Goal: Check status: Check status

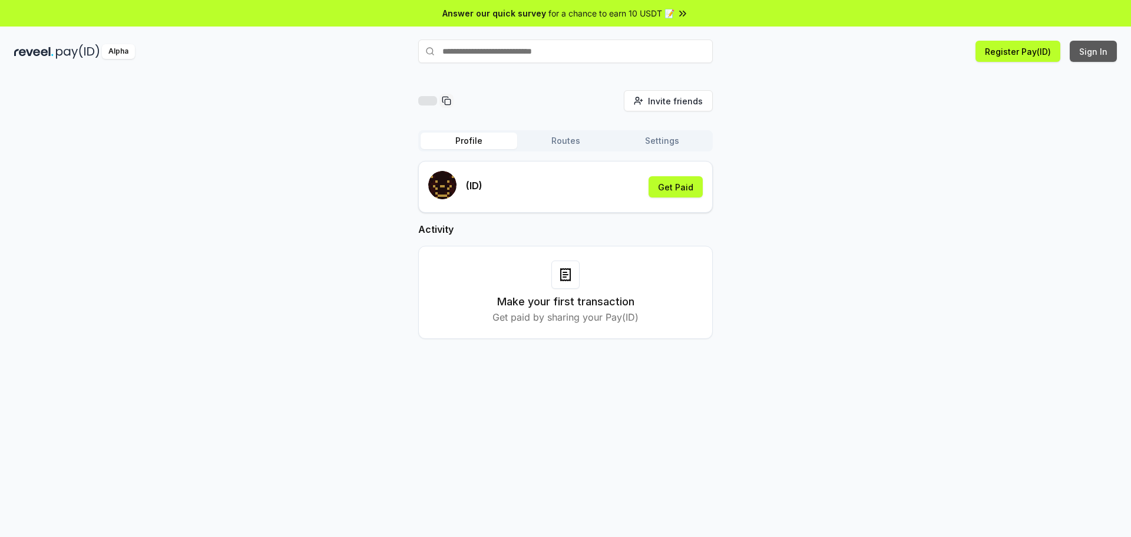
click at [1081, 49] on button "Sign In" at bounding box center [1093, 51] width 47 height 21
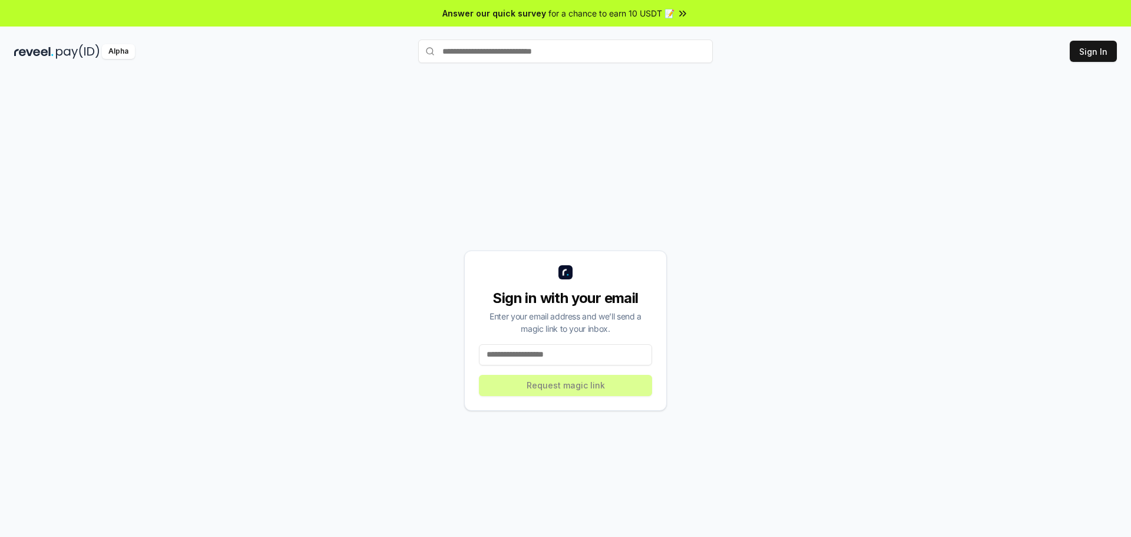
click at [560, 354] on input at bounding box center [565, 354] width 173 height 21
click at [559, 354] on input at bounding box center [565, 354] width 173 height 21
type input "*"
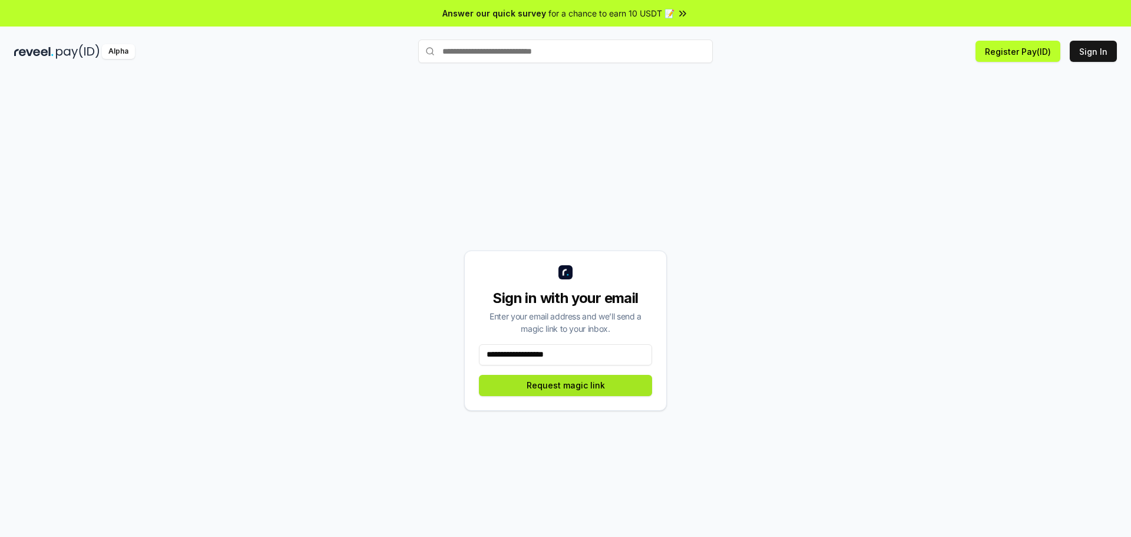
type input "**********"
click at [597, 387] on button "Request magic link" at bounding box center [565, 385] width 173 height 21
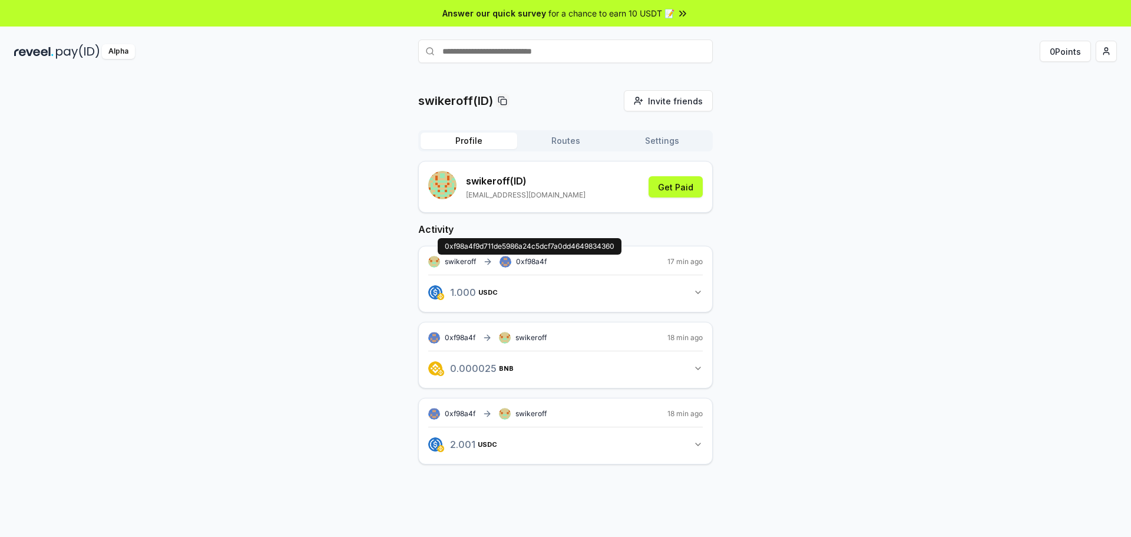
click at [531, 262] on span "0xf98a4f" at bounding box center [531, 261] width 31 height 9
click at [696, 292] on icon "button" at bounding box center [697, 292] width 9 height 9
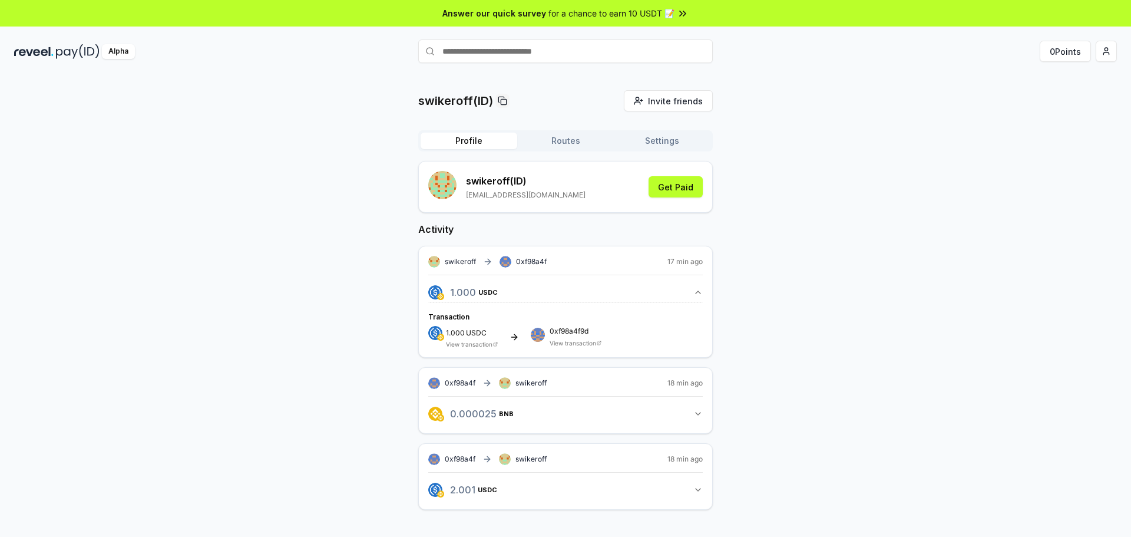
click at [593, 344] on link "View transaction" at bounding box center [573, 342] width 47 height 7
